Goal: Task Accomplishment & Management: Manage account settings

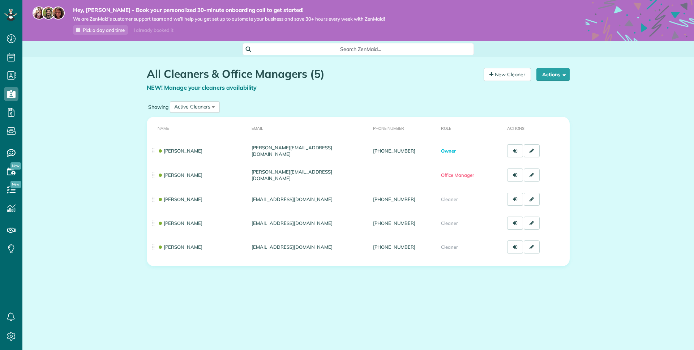
scroll to position [3, 3]
click at [565, 74] on span "button" at bounding box center [562, 74] width 5 height 5
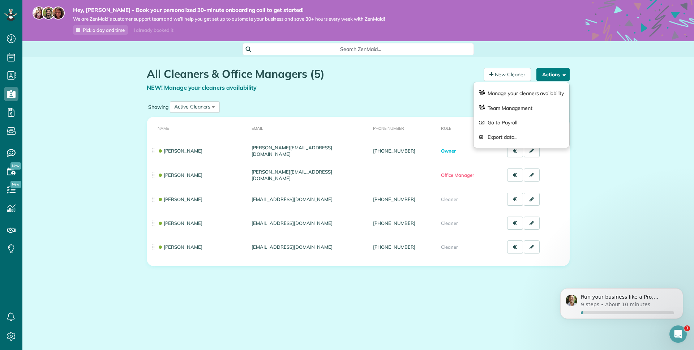
scroll to position [0, 0]
click at [595, 92] on div "All Cleaners & Office Managers (5) NEW! Manage your cleaners availability Your …" at bounding box center [357, 188] width 671 height 262
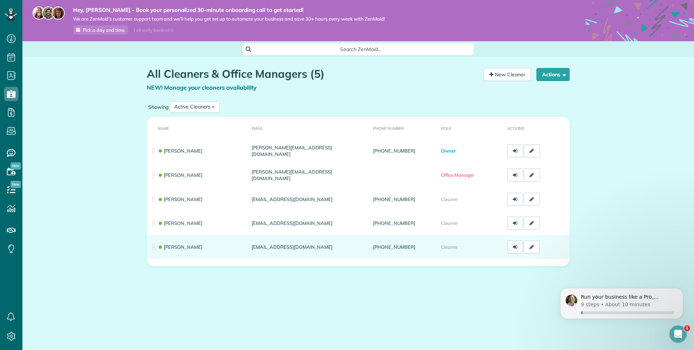
click at [513, 249] on link at bounding box center [515, 246] width 16 height 13
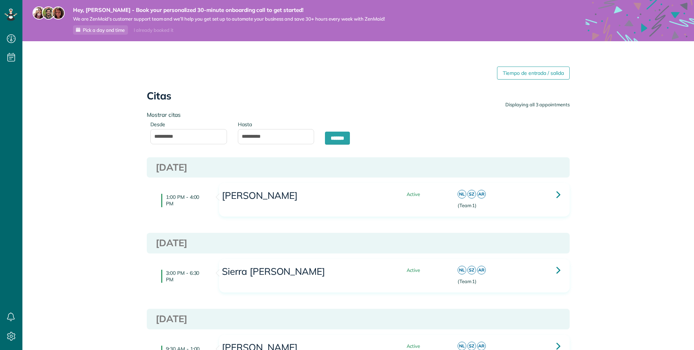
scroll to position [3, 3]
type input "**********"
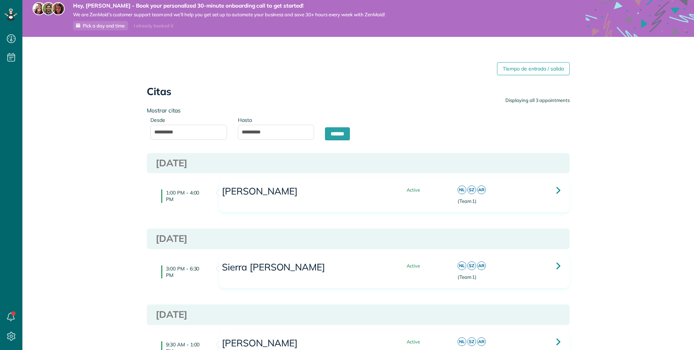
scroll to position [6, 0]
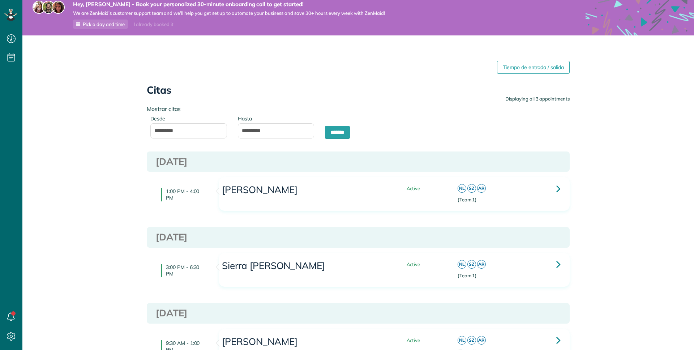
click at [549, 188] on div at bounding box center [528, 186] width 57 height 11
click at [557, 189] on icon at bounding box center [558, 188] width 4 height 13
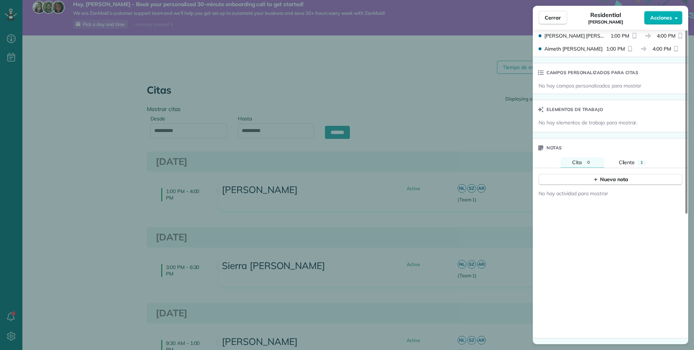
scroll to position [219, 0]
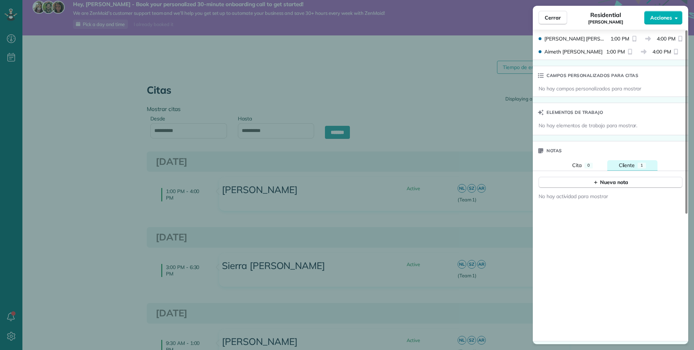
click at [629, 165] on span "Cliente" at bounding box center [627, 165] width 16 height 7
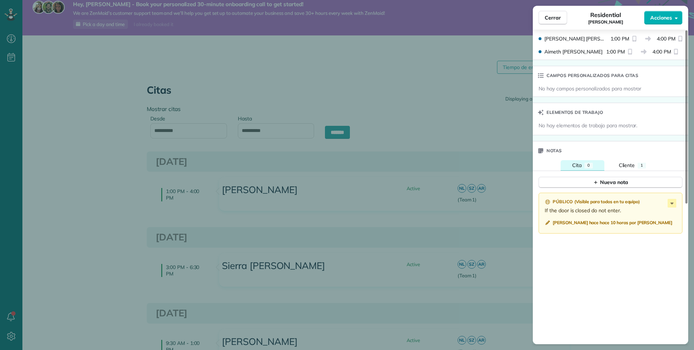
click at [574, 168] on span "Cita" at bounding box center [576, 165] width 9 height 7
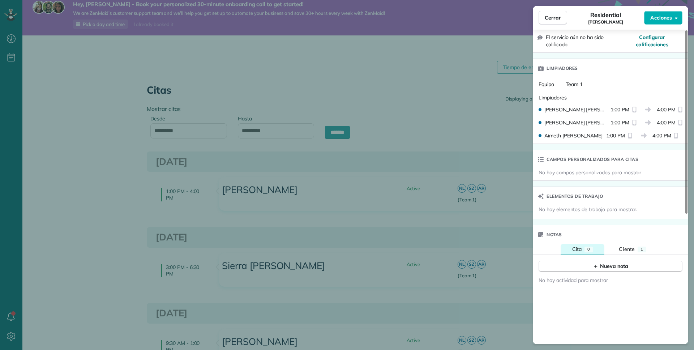
scroll to position [0, 0]
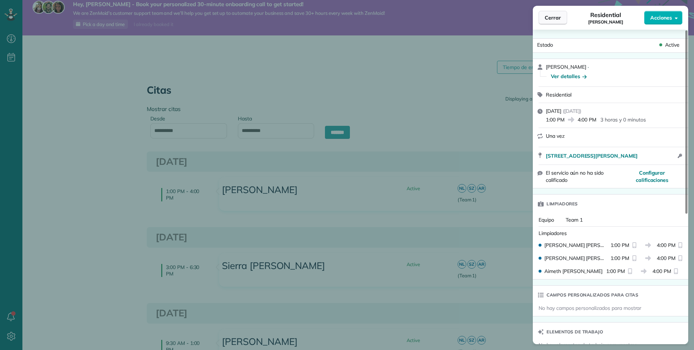
click at [556, 21] on span "Cerrar" at bounding box center [552, 17] width 16 height 7
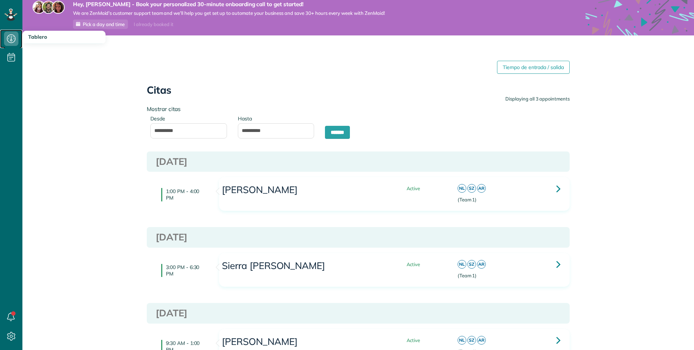
click at [9, 43] on icon at bounding box center [11, 38] width 14 height 14
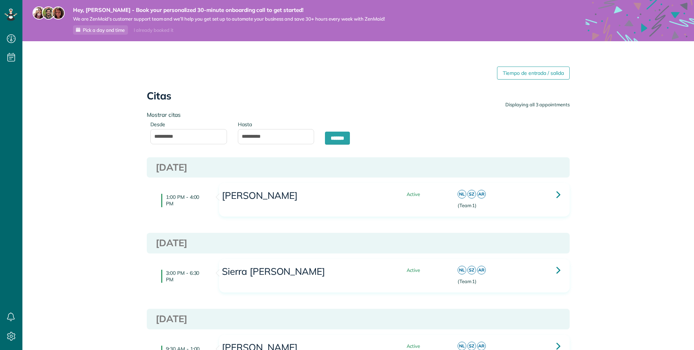
scroll to position [3, 3]
type input "**********"
click at [12, 57] on use at bounding box center [12, 57] width 8 height 9
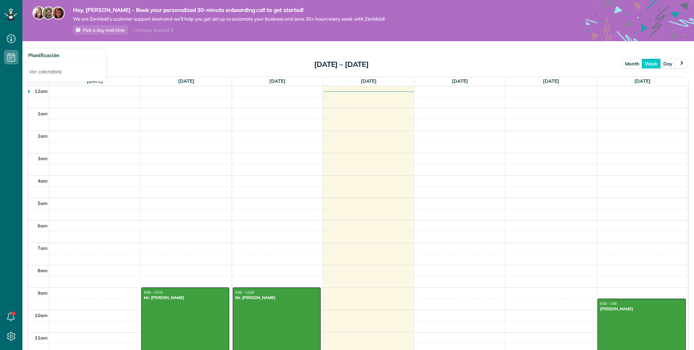
scroll to position [57, 0]
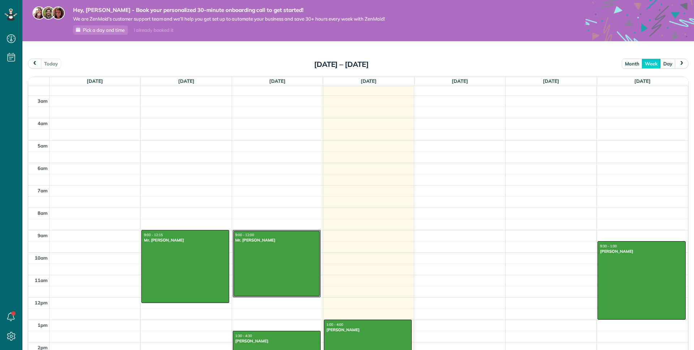
click at [256, 240] on div "Mr. Marcus Judd" at bounding box center [276, 239] width 83 height 5
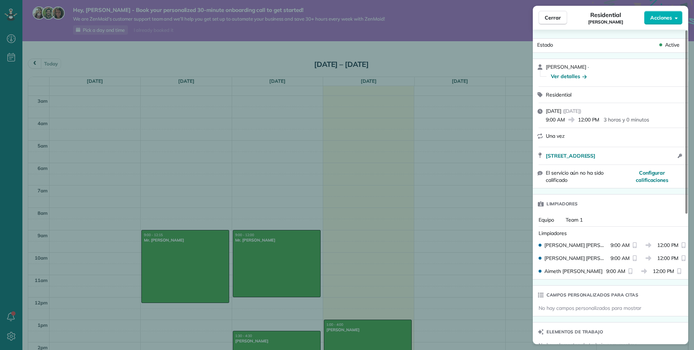
click at [485, 90] on div "Cerrar Residential Marcus Judd Acciones Estado Active Marcus Judd · Ver detalle…" at bounding box center [347, 175] width 694 height 350
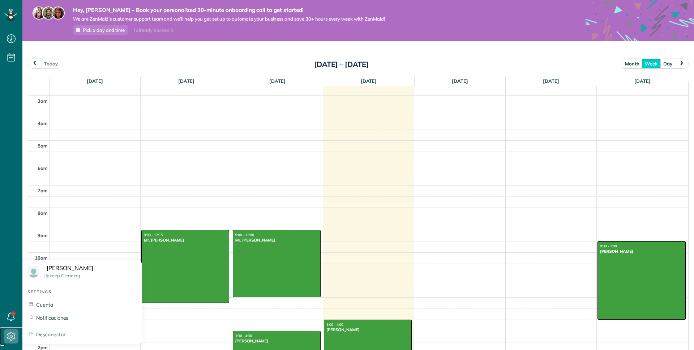
click at [9, 337] on icon at bounding box center [11, 336] width 14 height 14
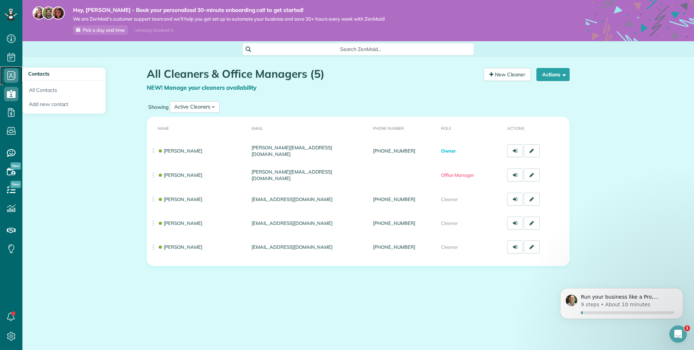
click at [13, 75] on icon at bounding box center [11, 75] width 14 height 14
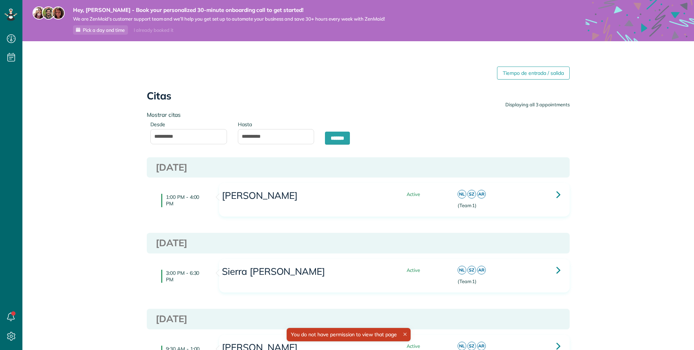
type input "**********"
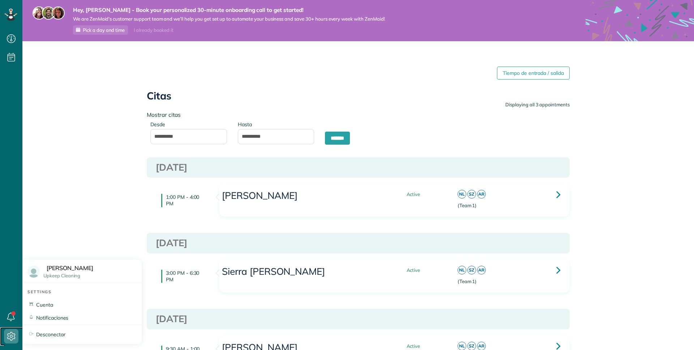
click at [5, 337] on icon at bounding box center [11, 336] width 14 height 14
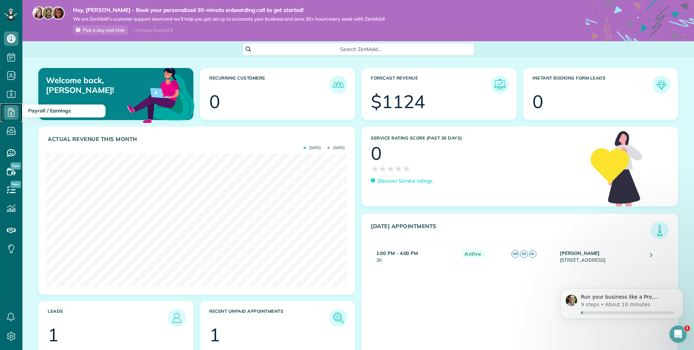
click at [15, 118] on icon at bounding box center [11, 112] width 14 height 14
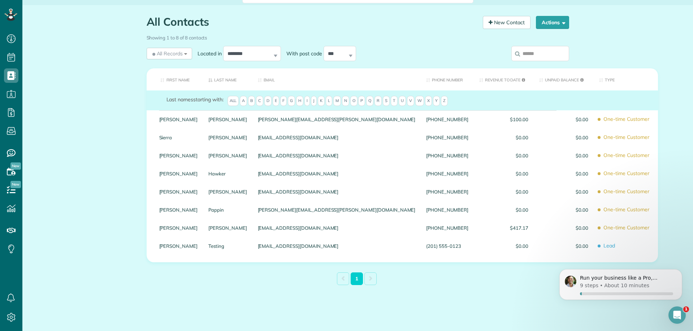
scroll to position [52, 0]
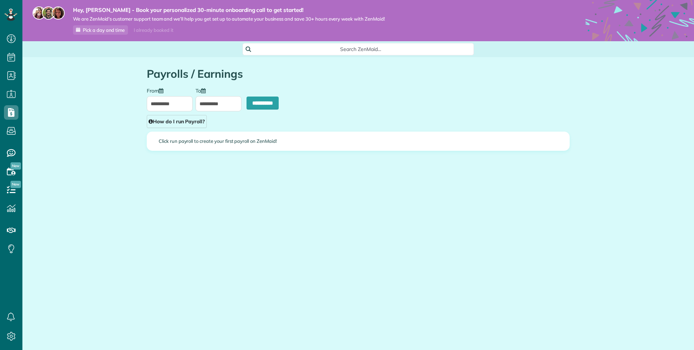
scroll to position [3, 3]
type input "**********"
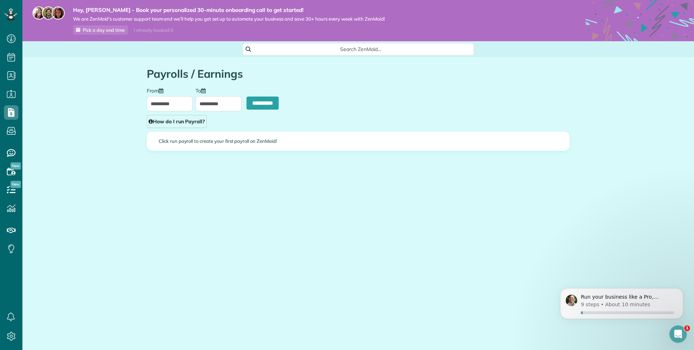
scroll to position [0, 0]
click at [16, 332] on icon at bounding box center [11, 336] width 14 height 14
